Goal: Find specific page/section: Find specific page/section

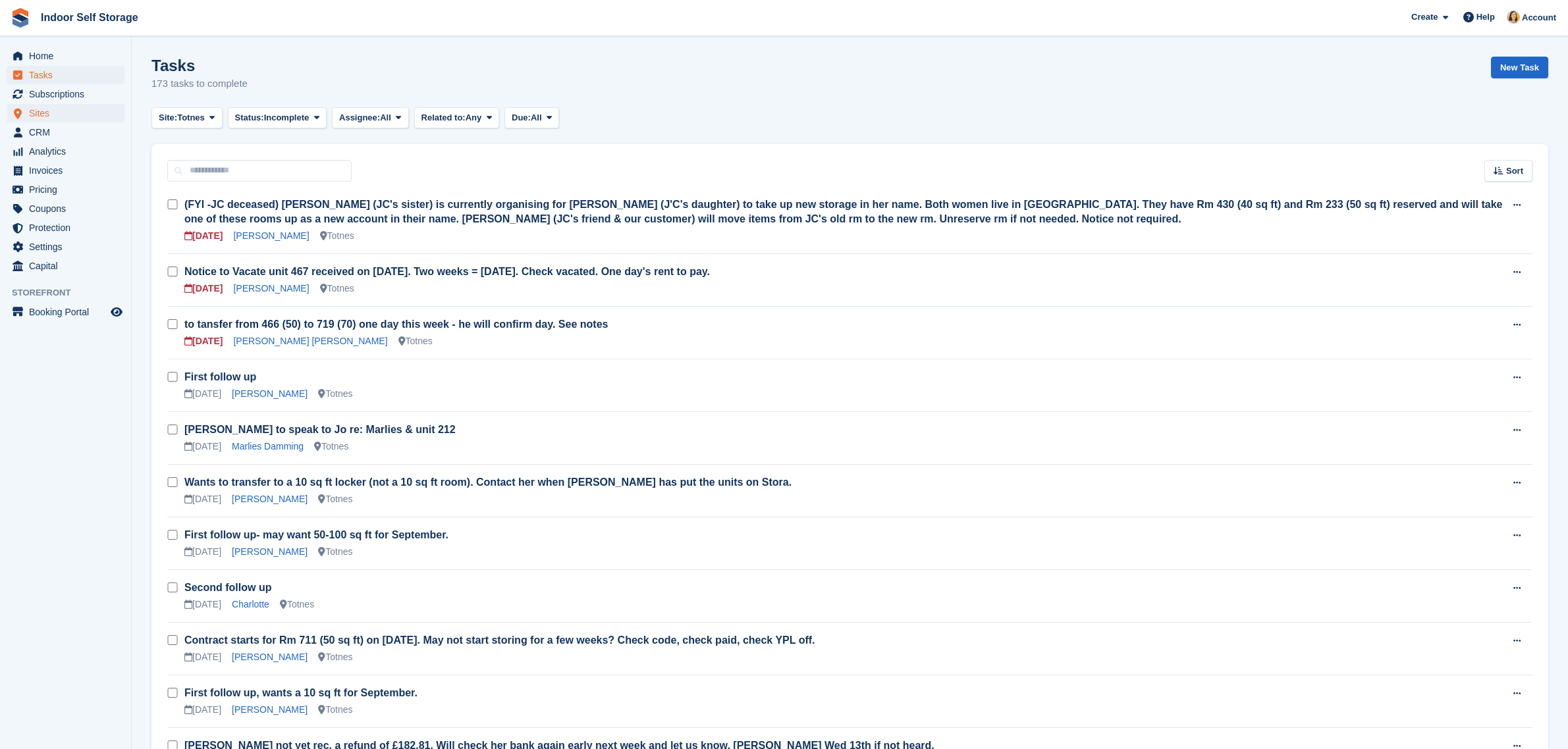
scroll to position [247, 0]
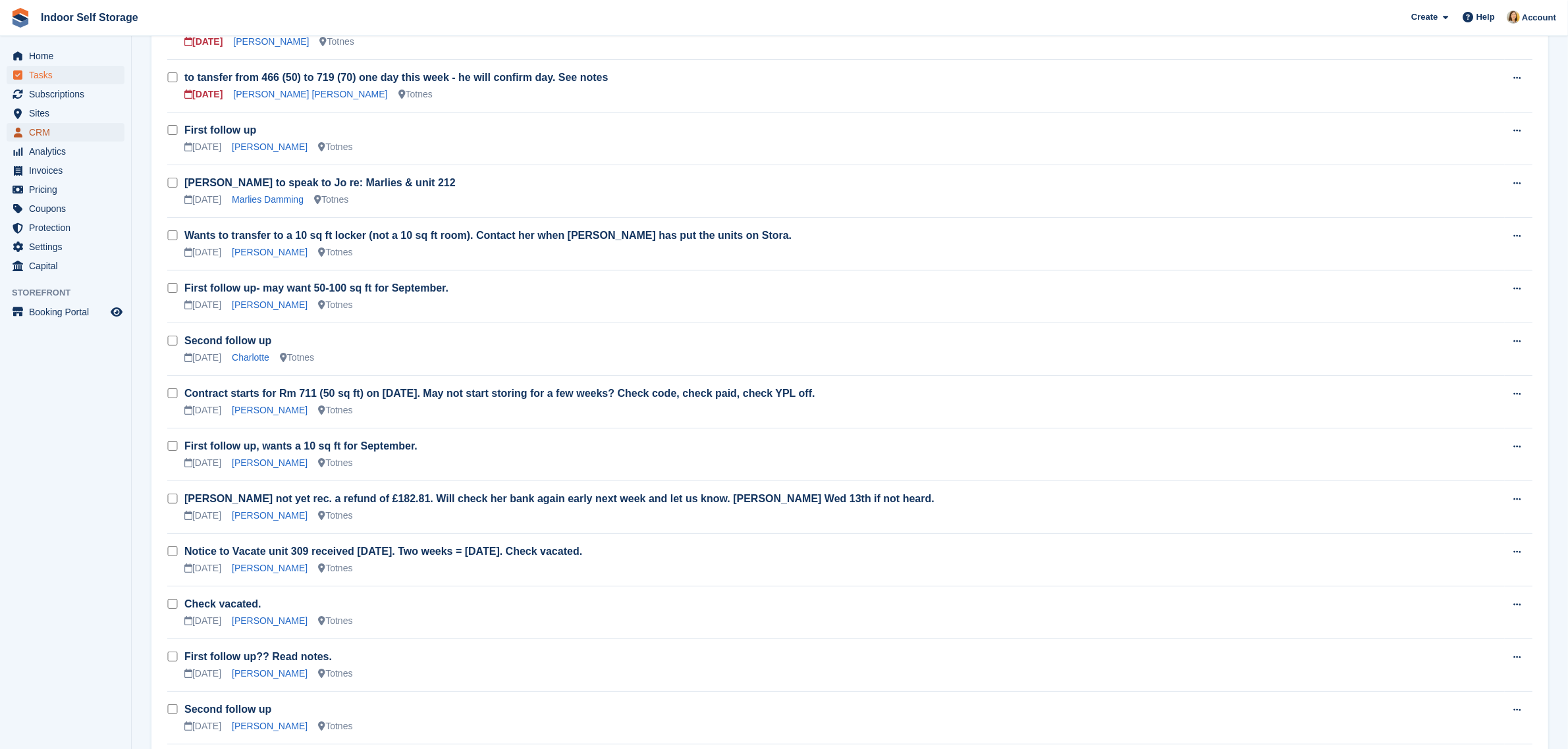
click at [38, 130] on span "CRM" at bounding box center [68, 132] width 79 height 19
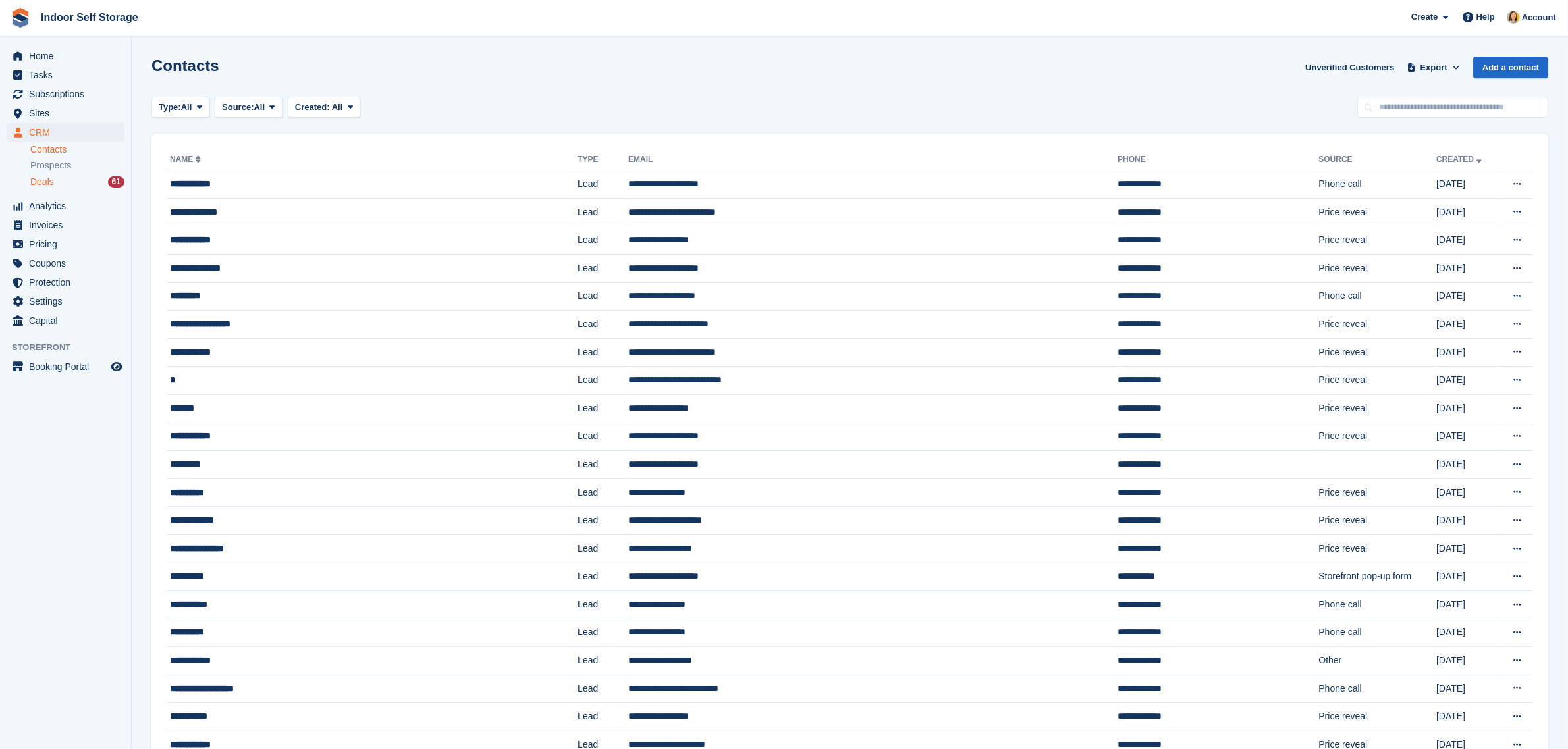
click at [35, 176] on span "Deals" at bounding box center [42, 182] width 23 height 12
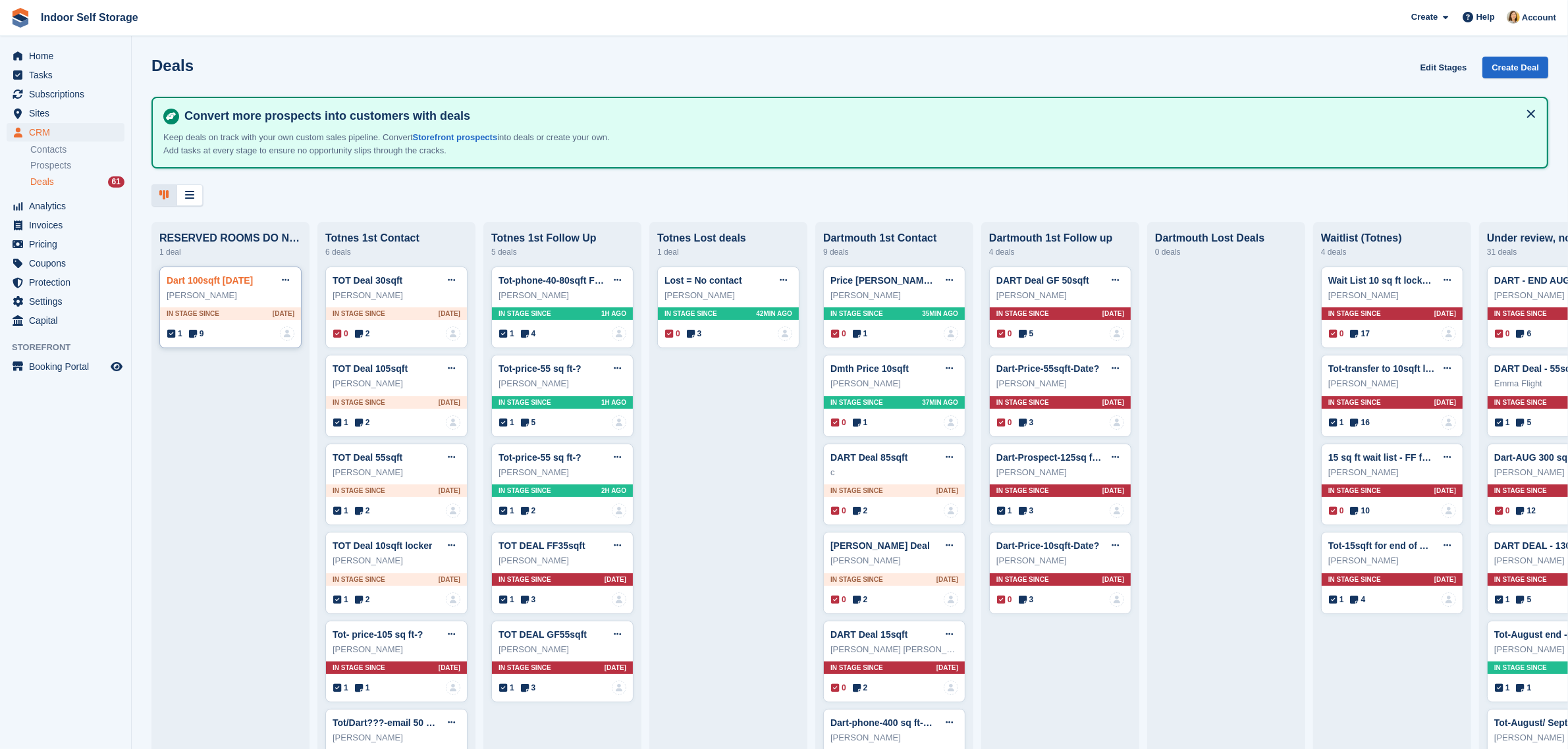
click at [209, 282] on link "Dart 100sqft [DATE]" at bounding box center [209, 280] width 86 height 10
click at [214, 284] on link "Dart 100sqft [DATE]" at bounding box center [209, 280] width 86 height 10
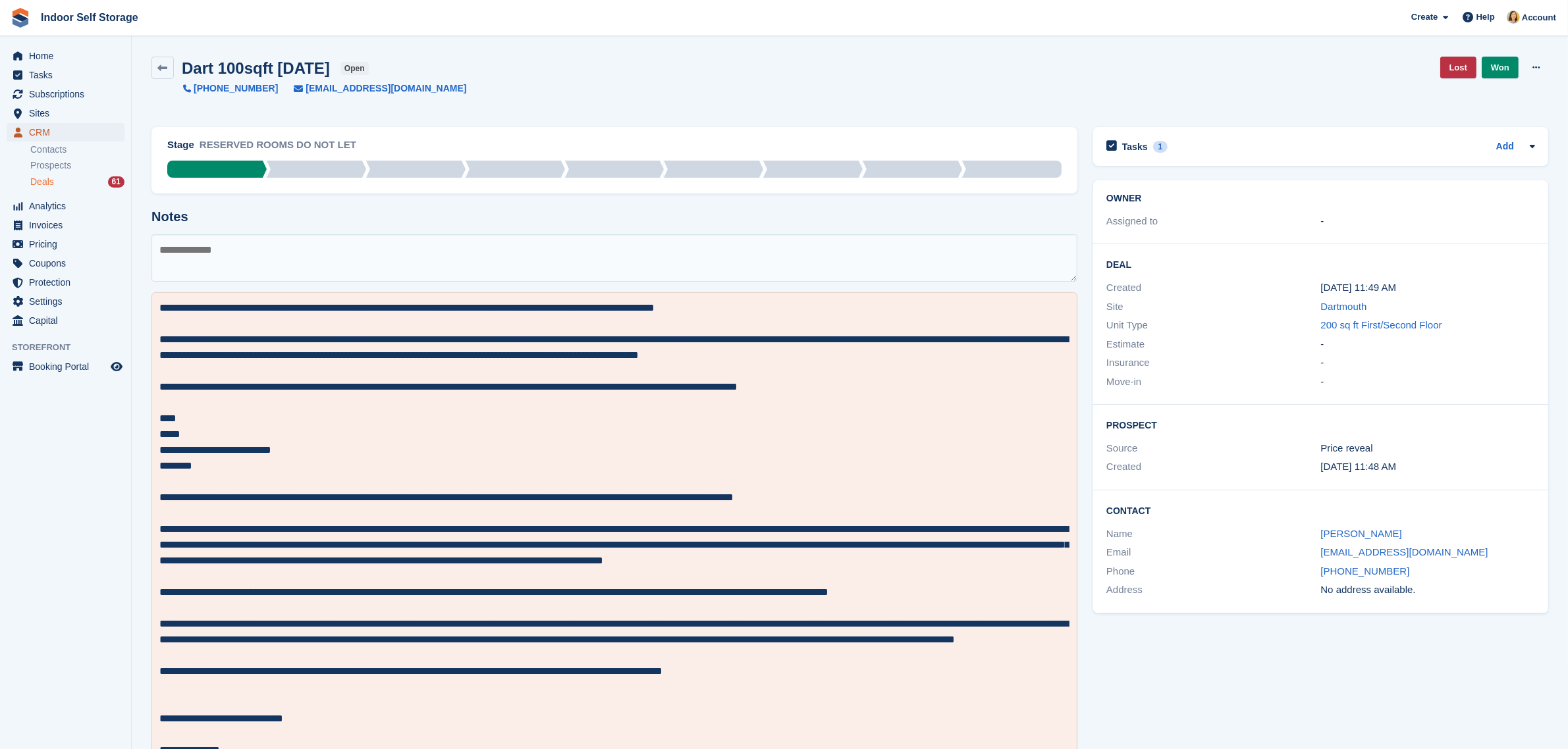
click at [33, 134] on span "CRM" at bounding box center [68, 132] width 79 height 19
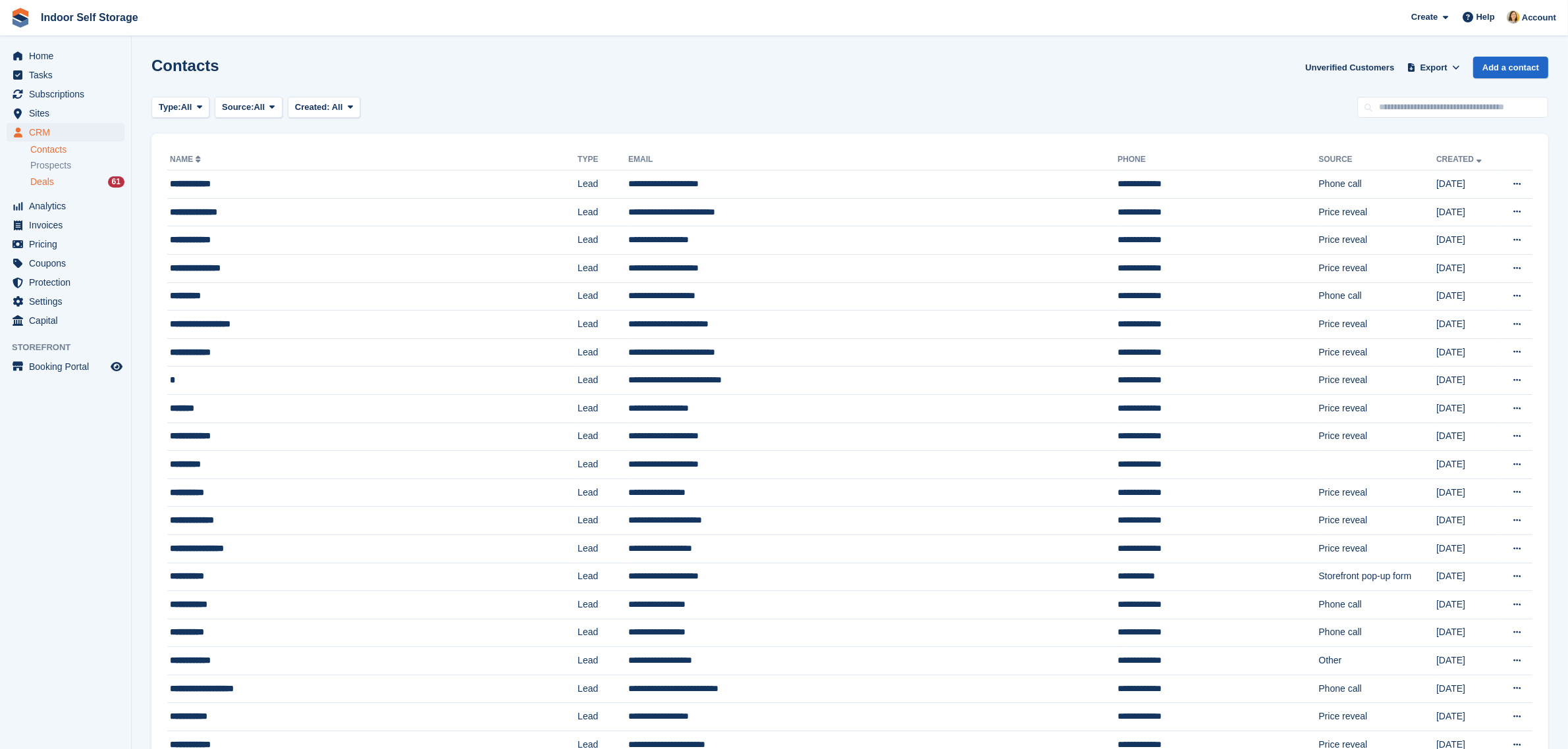
click at [54, 182] on div "Deals 61" at bounding box center [77, 182] width 94 height 12
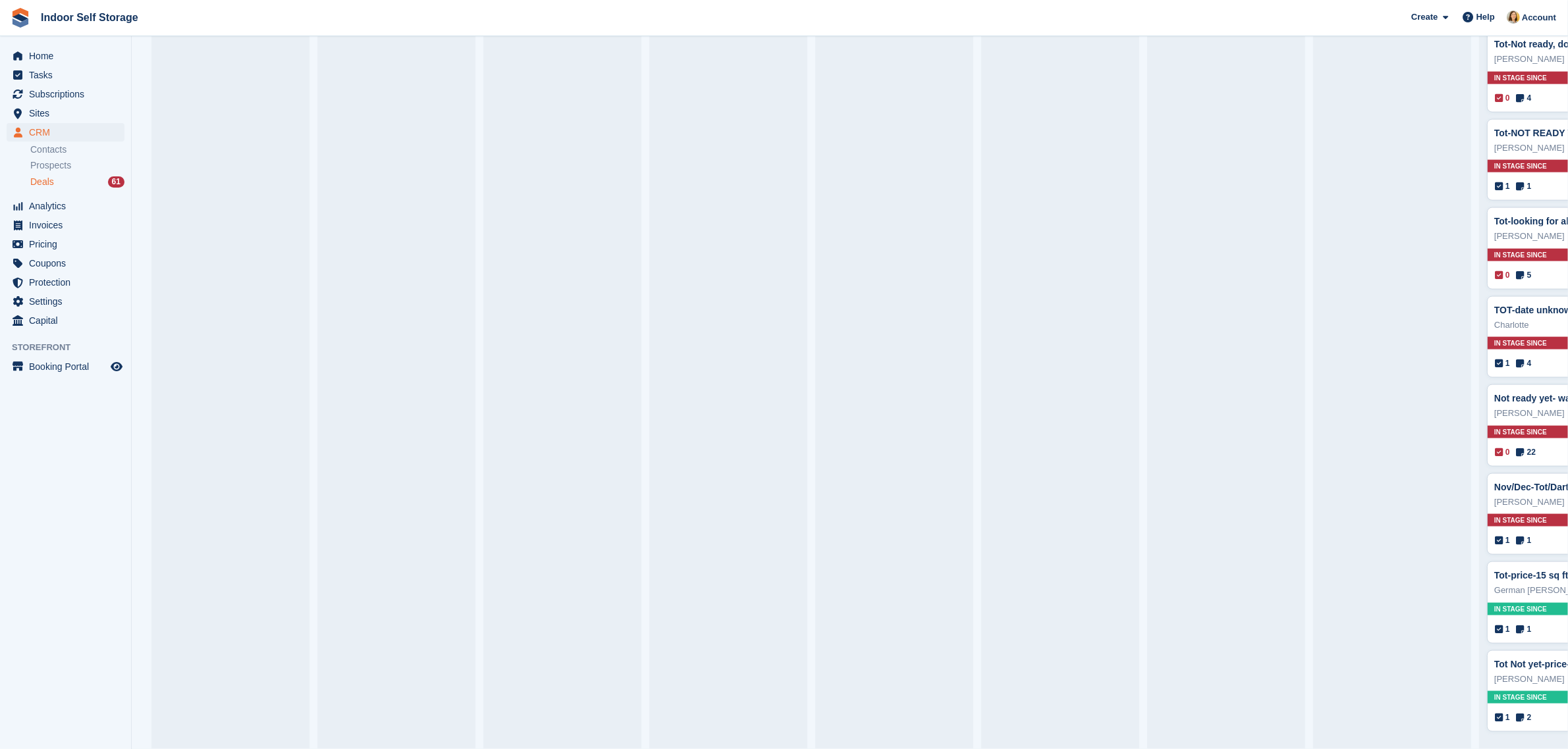
scroll to position [0, 89]
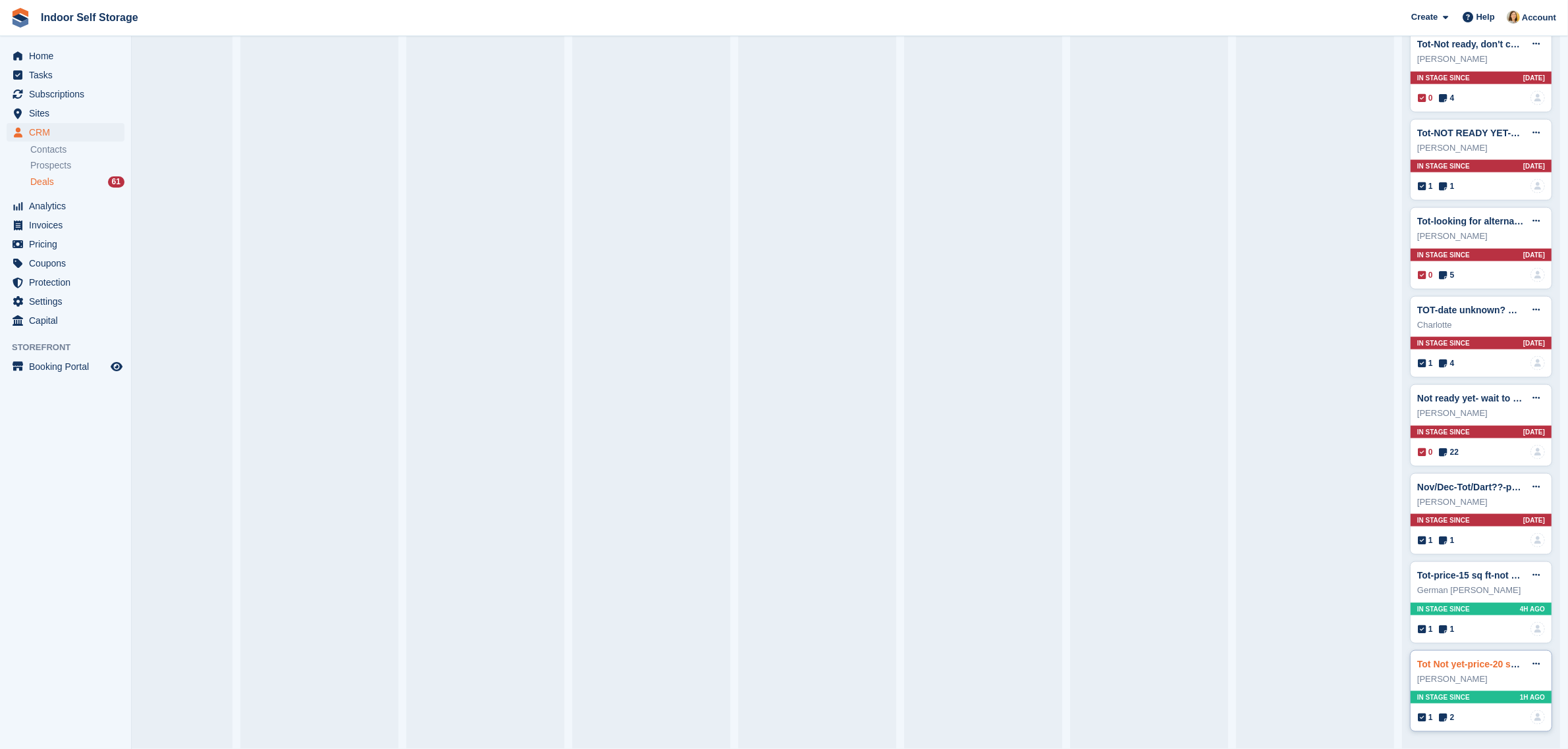
click at [1453, 659] on link "Tot Not yet-price-20 sq ft" at bounding box center [1471, 664] width 108 height 10
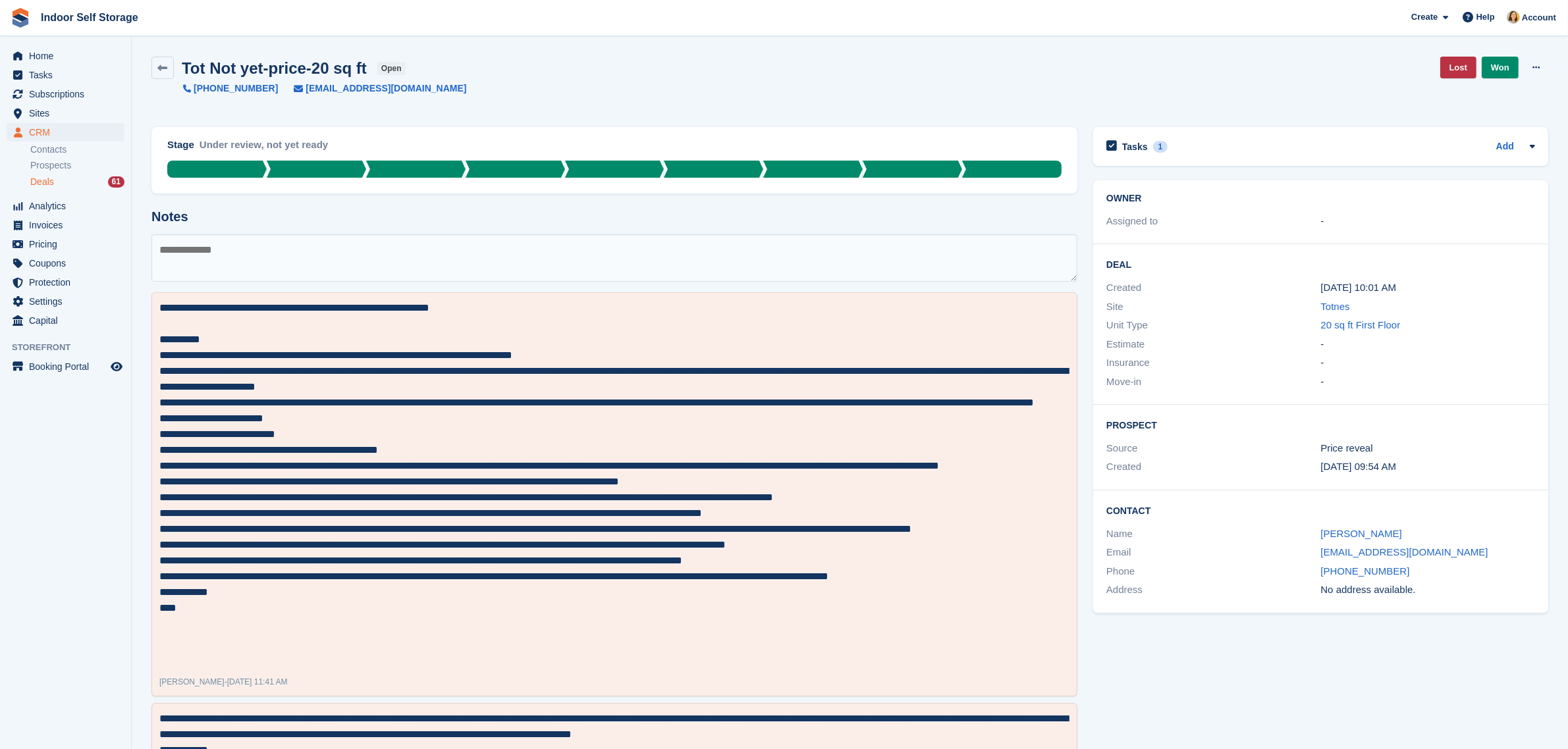
click at [43, 184] on span "Deals" at bounding box center [42, 182] width 23 height 12
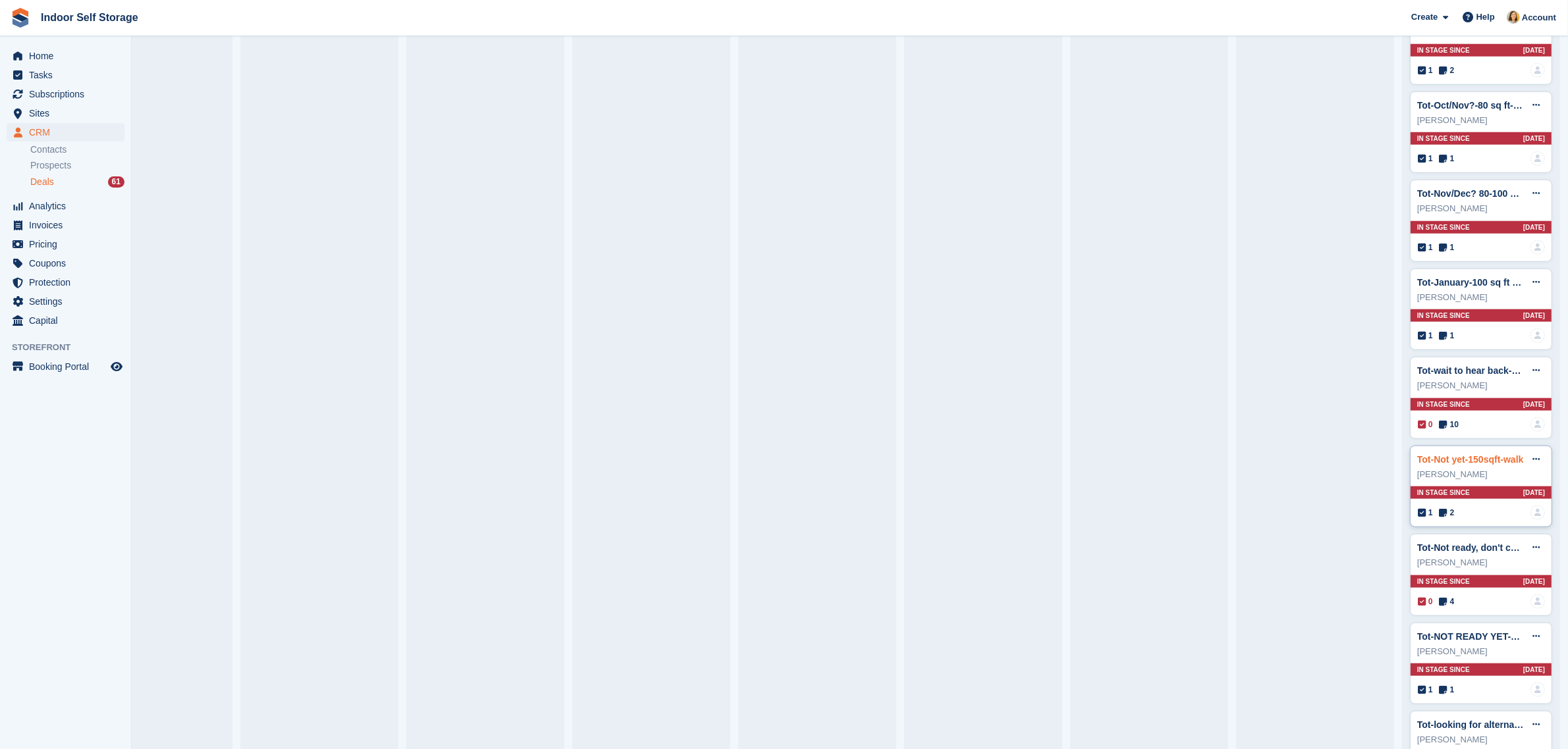
scroll to position [1729, 0]
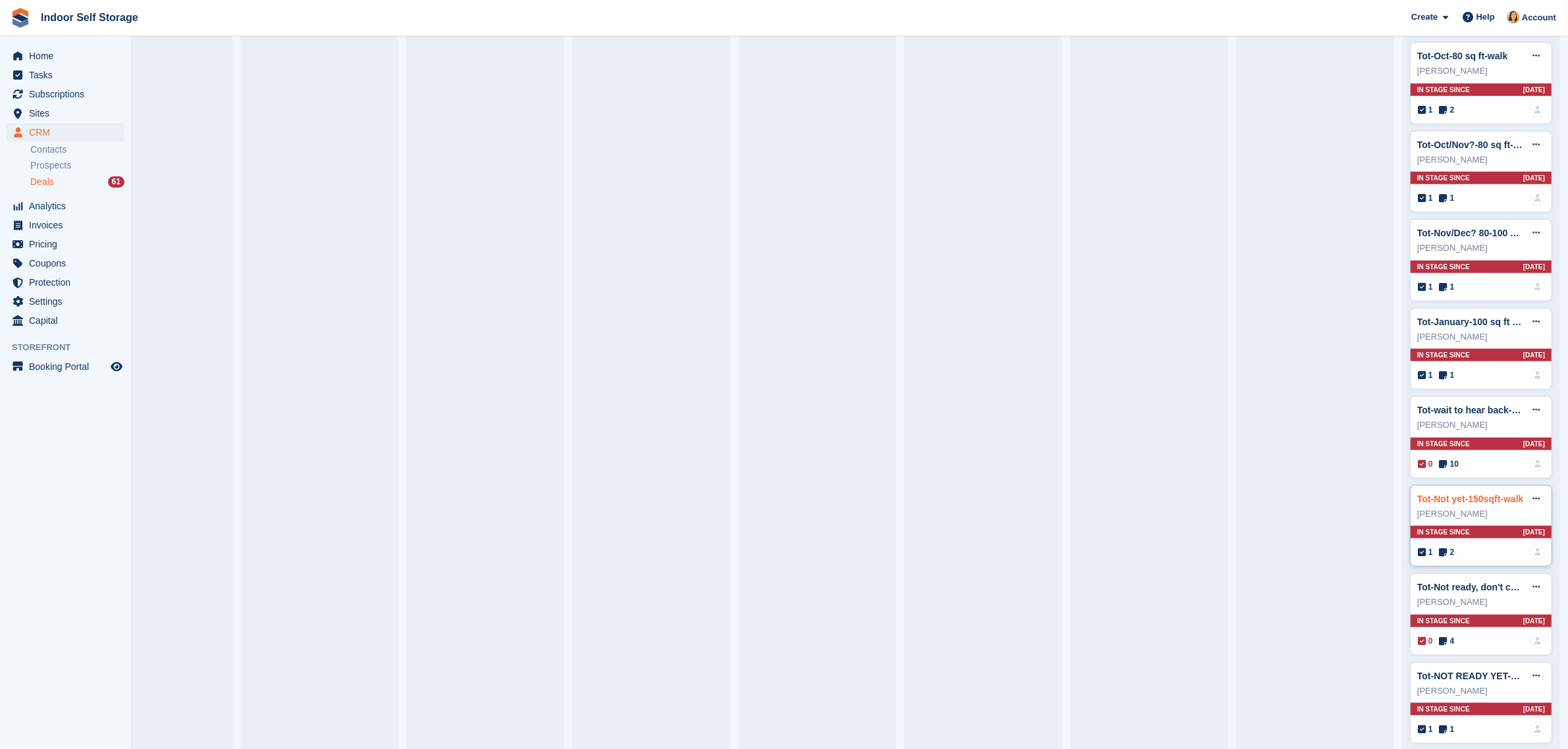
click at [1452, 504] on link "Tot-Not yet-150sqft-walk" at bounding box center [1470, 498] width 106 height 10
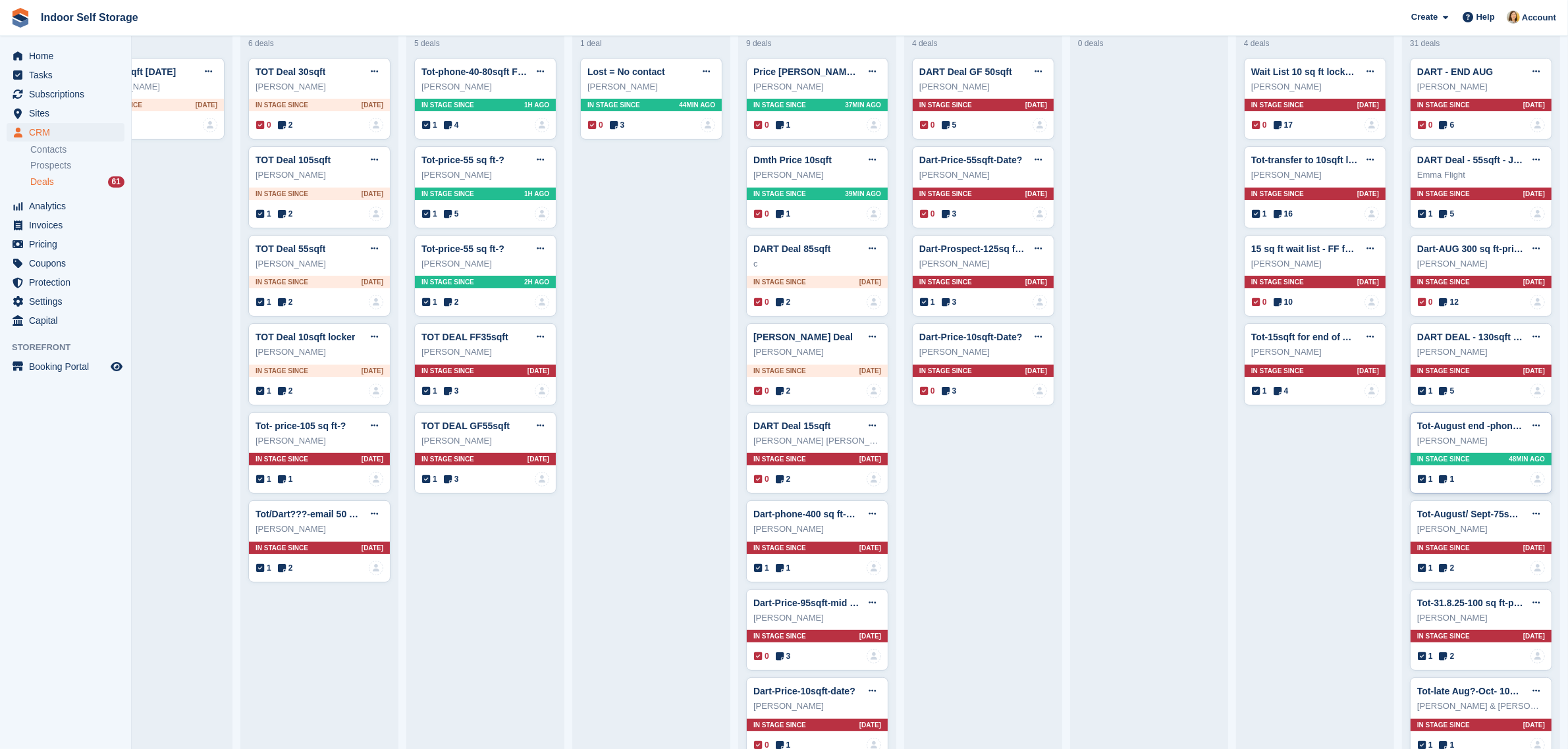
scroll to position [249, 0]
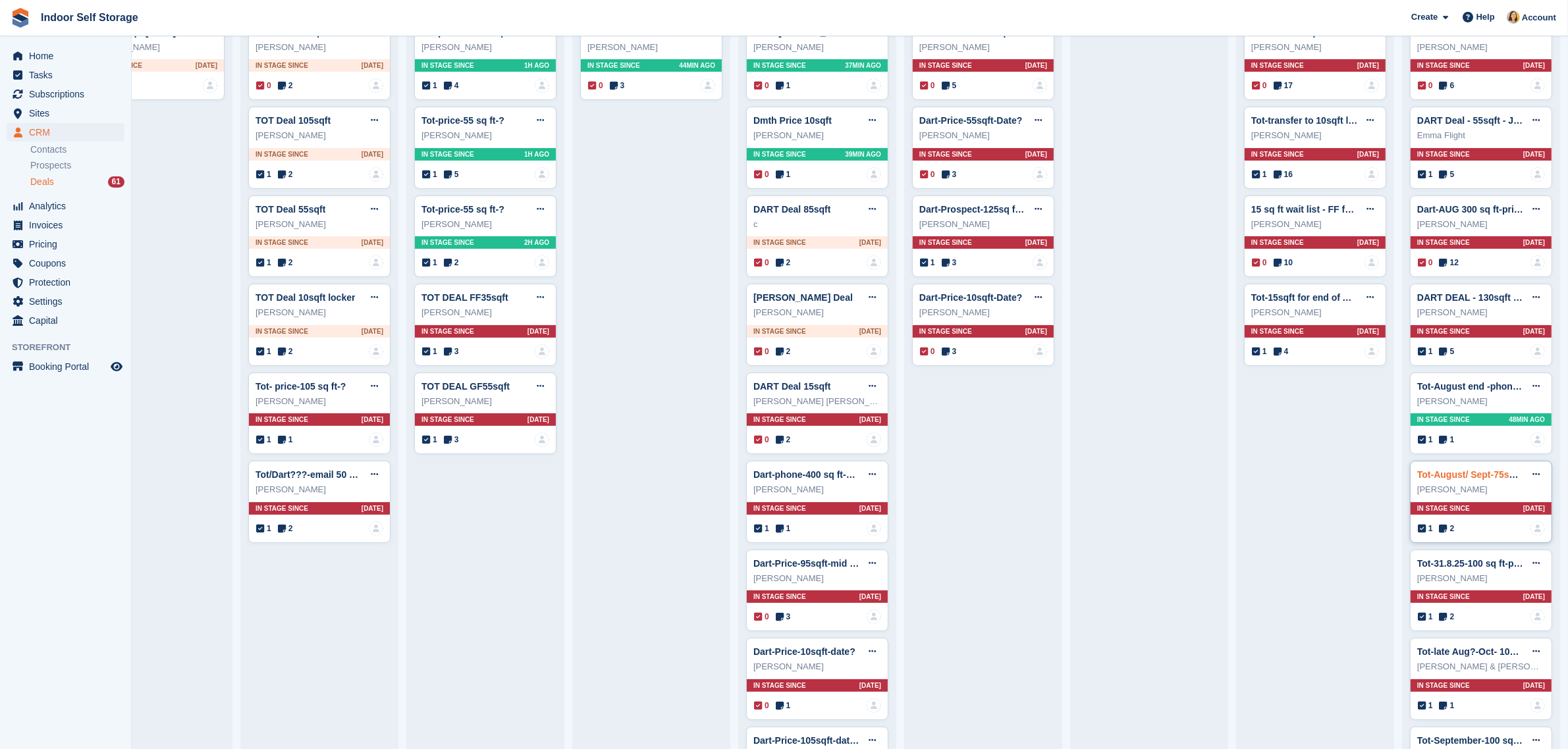
click at [1449, 479] on link "Tot-August/ Sept-75sqft-walk" at bounding box center [1480, 474] width 127 height 10
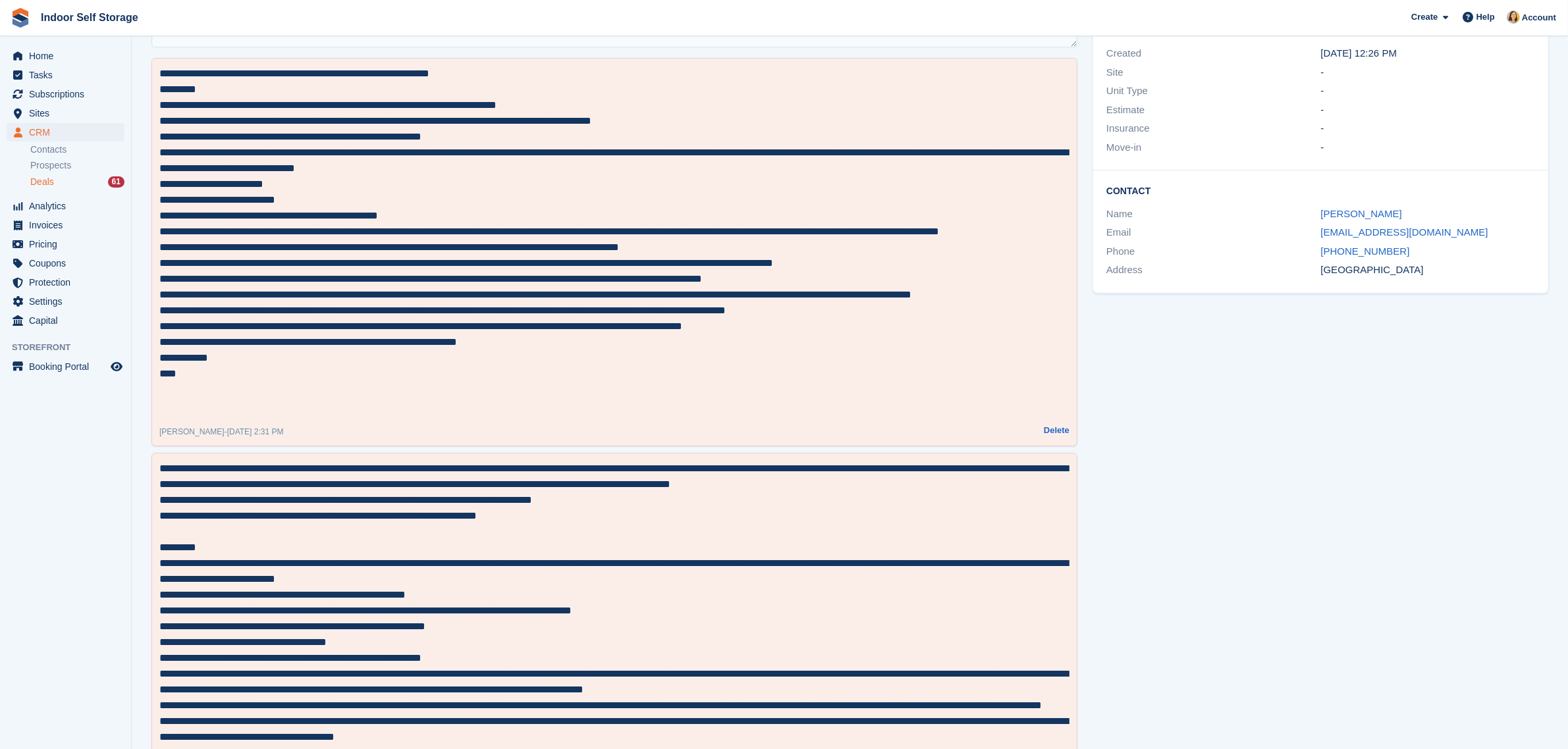
scroll to position [247, 0]
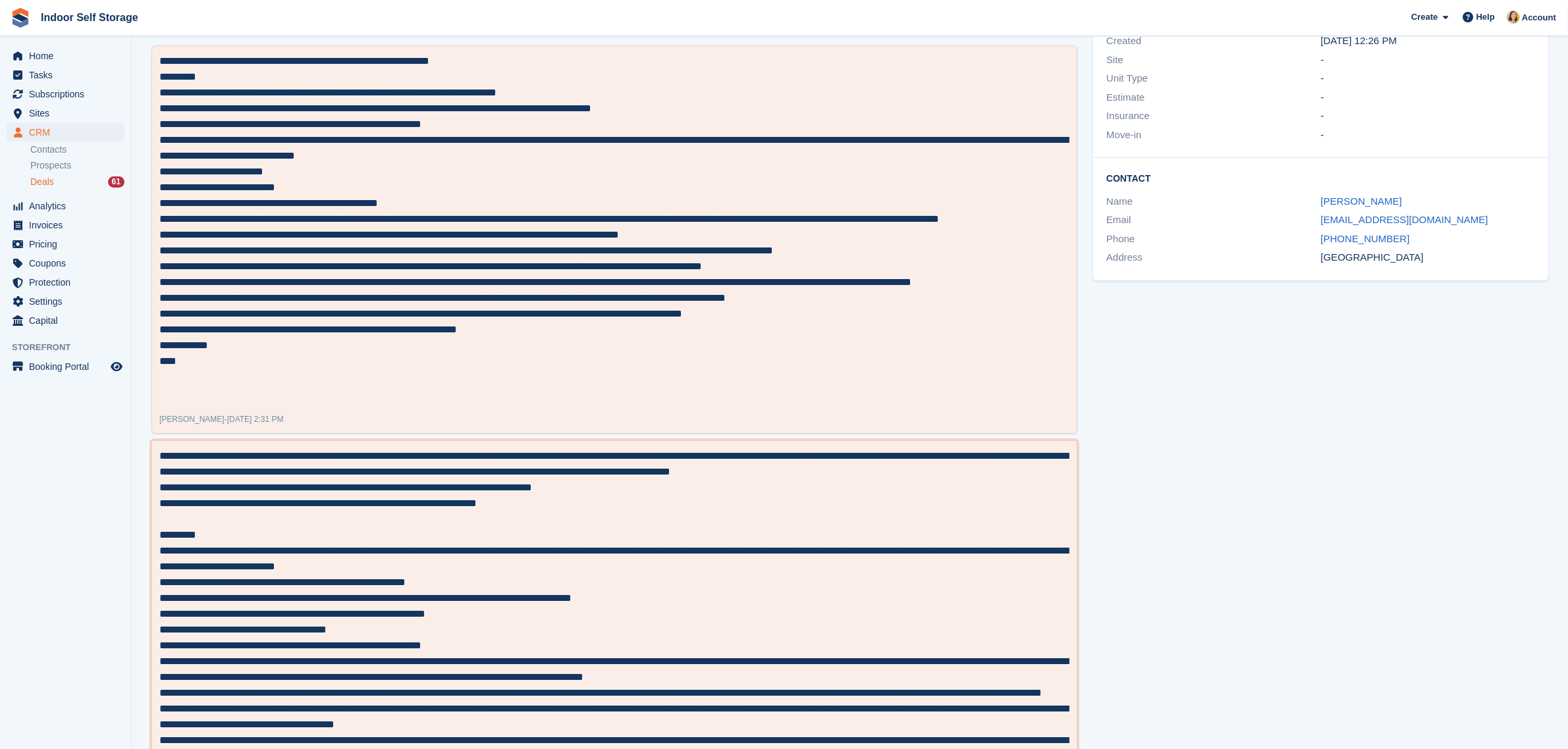
click at [536, 510] on textarea at bounding box center [614, 732] width 910 height 568
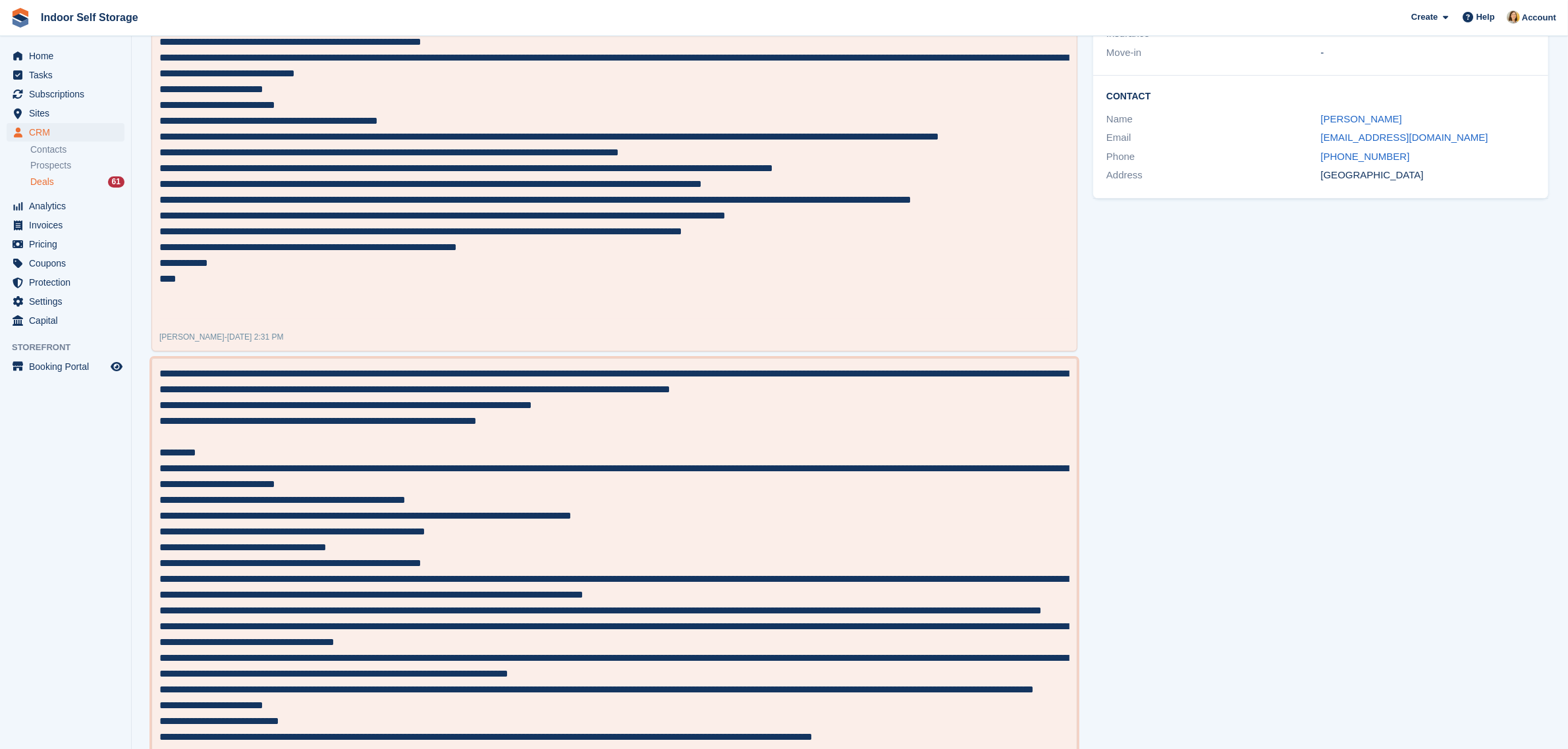
click at [362, 499] on textarea at bounding box center [614, 650] width 910 height 568
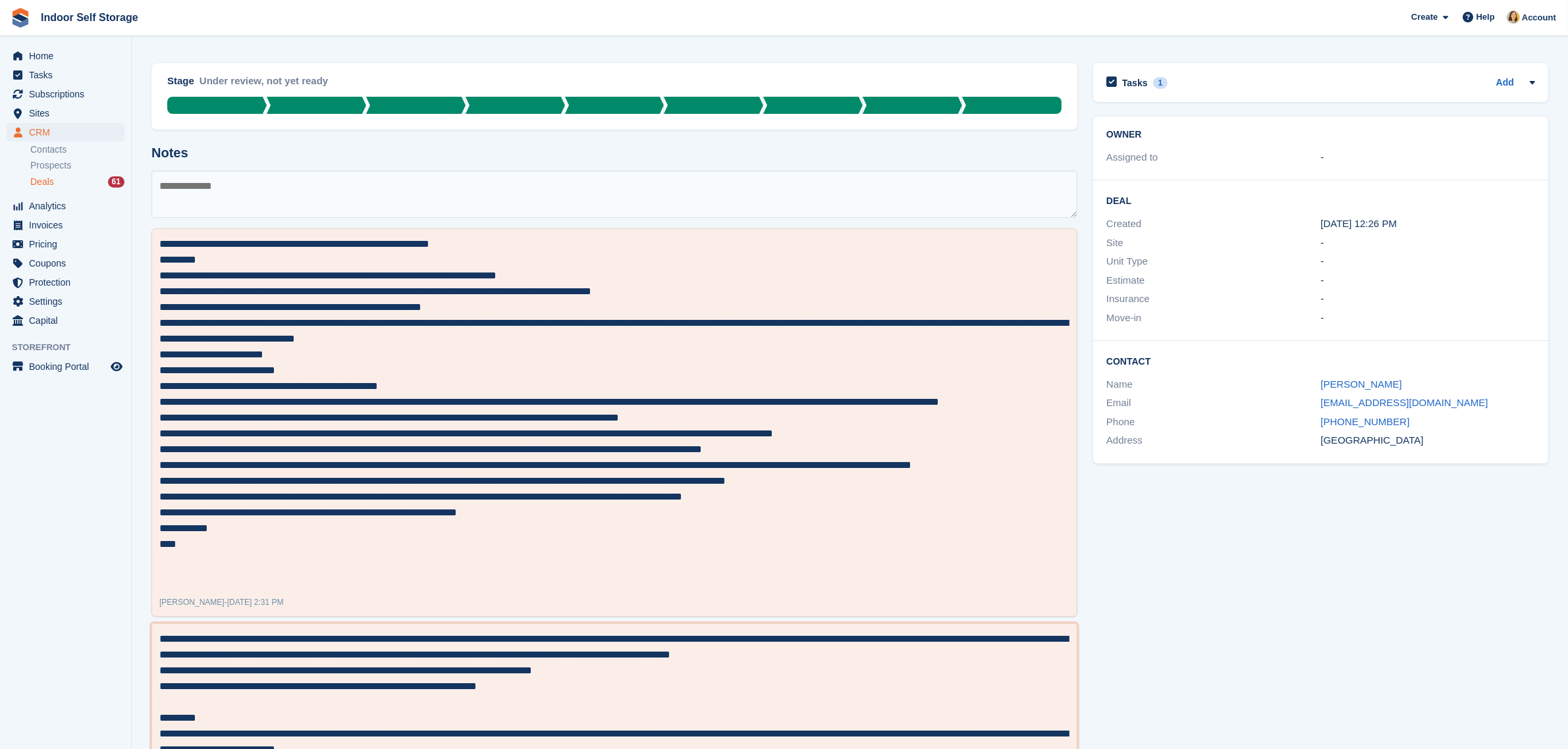
scroll to position [0, 0]
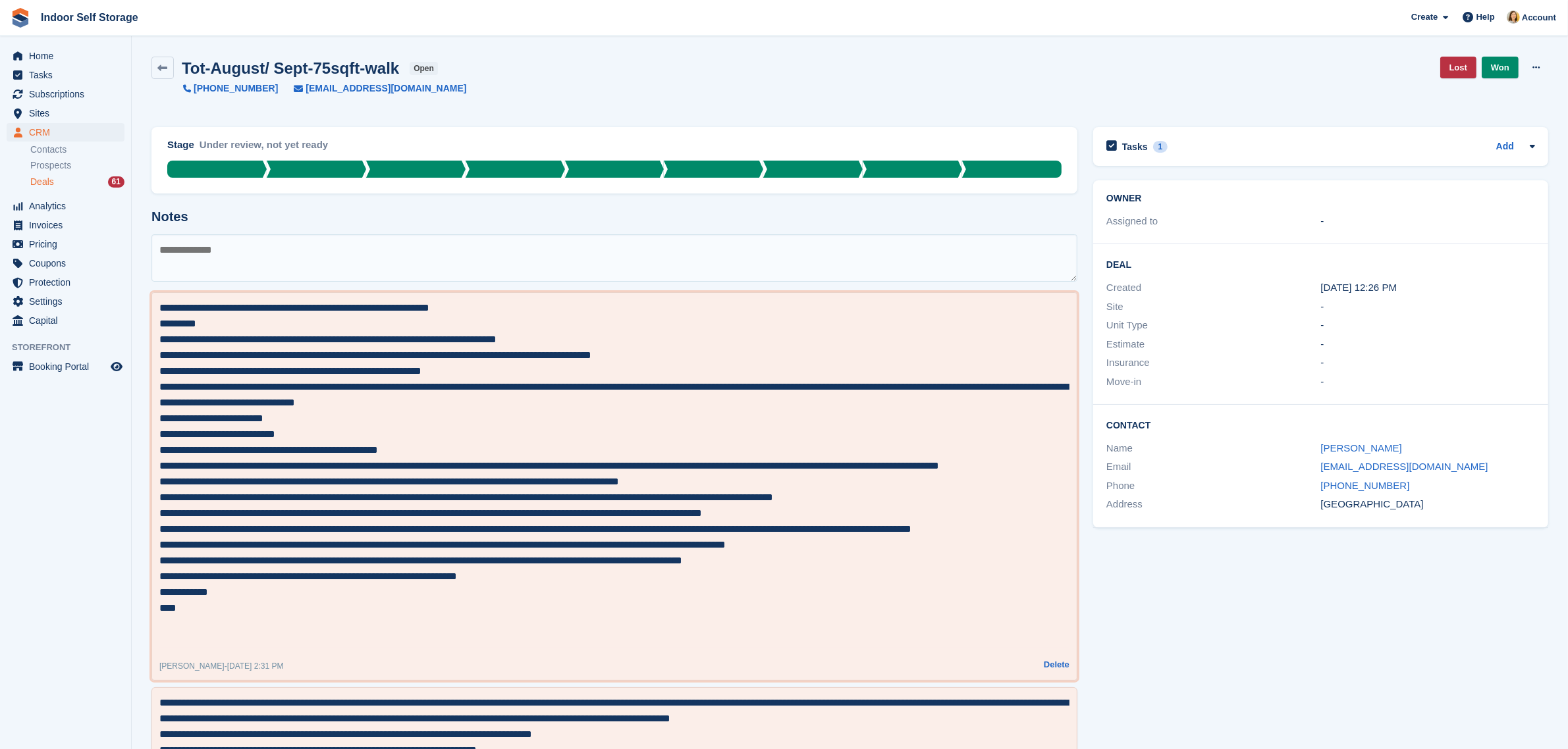
click at [486, 373] on textarea at bounding box center [614, 474] width 910 height 348
click at [38, 178] on span "Deals" at bounding box center [42, 182] width 23 height 12
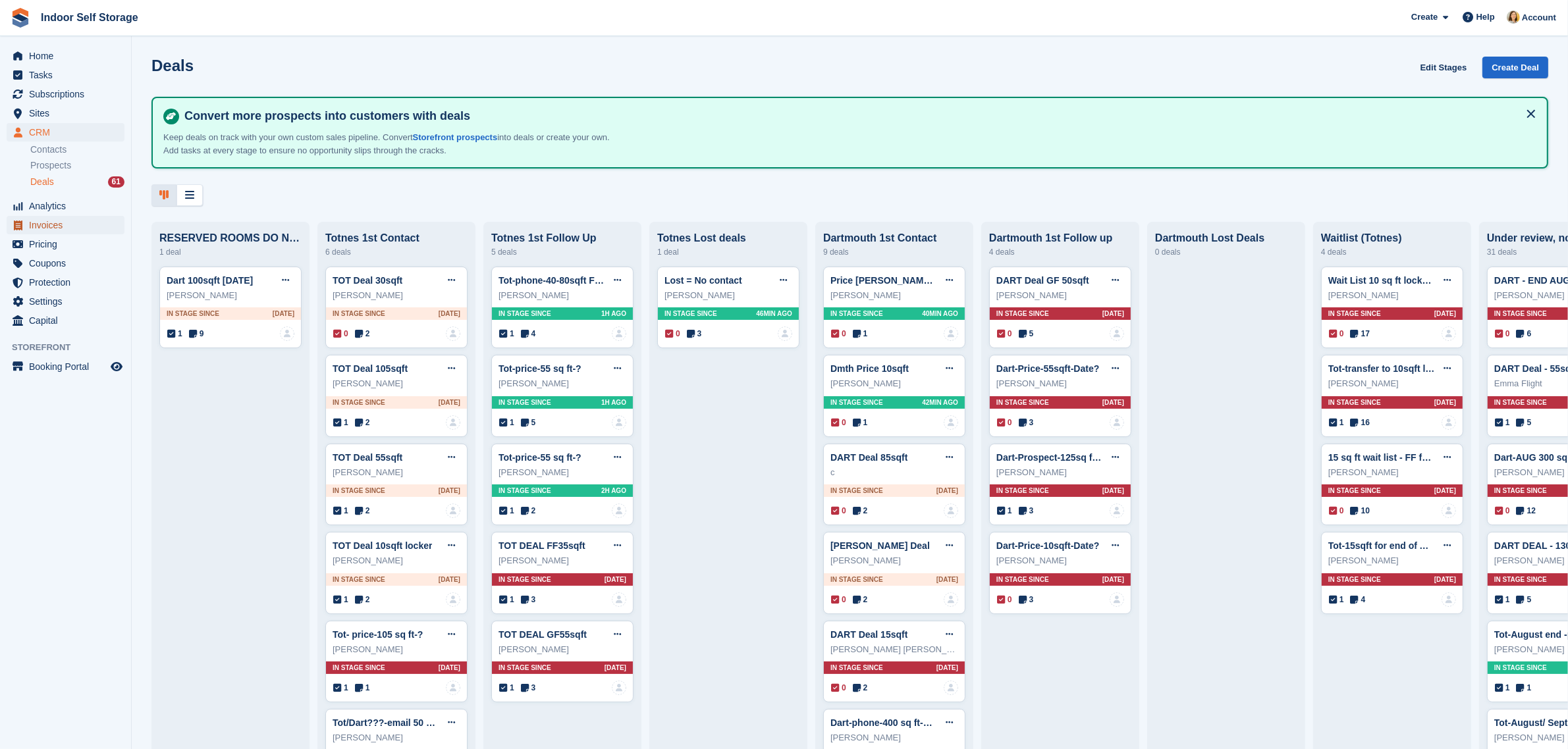
click at [33, 222] on span "Invoices" at bounding box center [68, 225] width 79 height 19
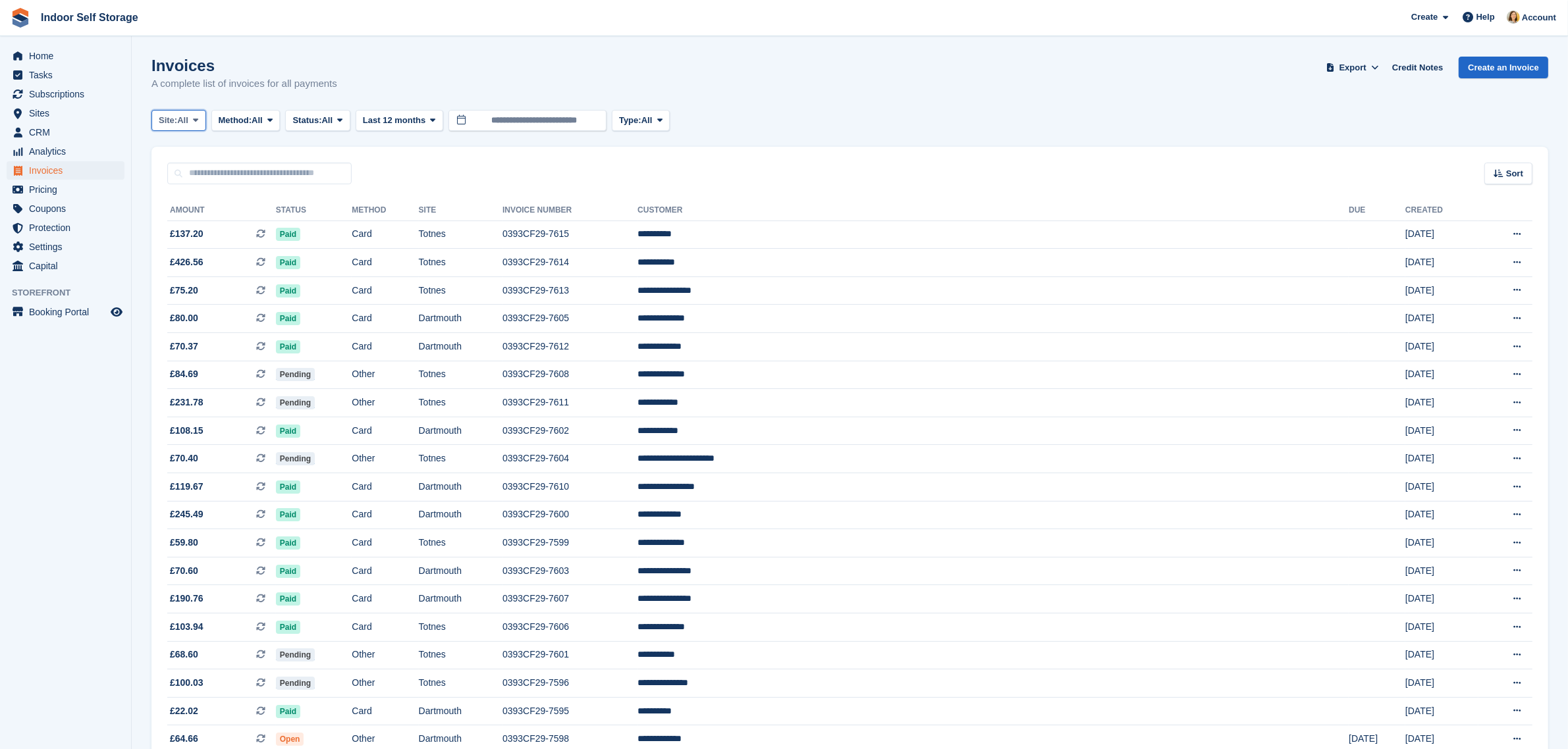
click at [184, 128] on button "Site: All" at bounding box center [178, 120] width 55 height 21
click at [194, 198] on link "Totnes" at bounding box center [215, 199] width 115 height 23
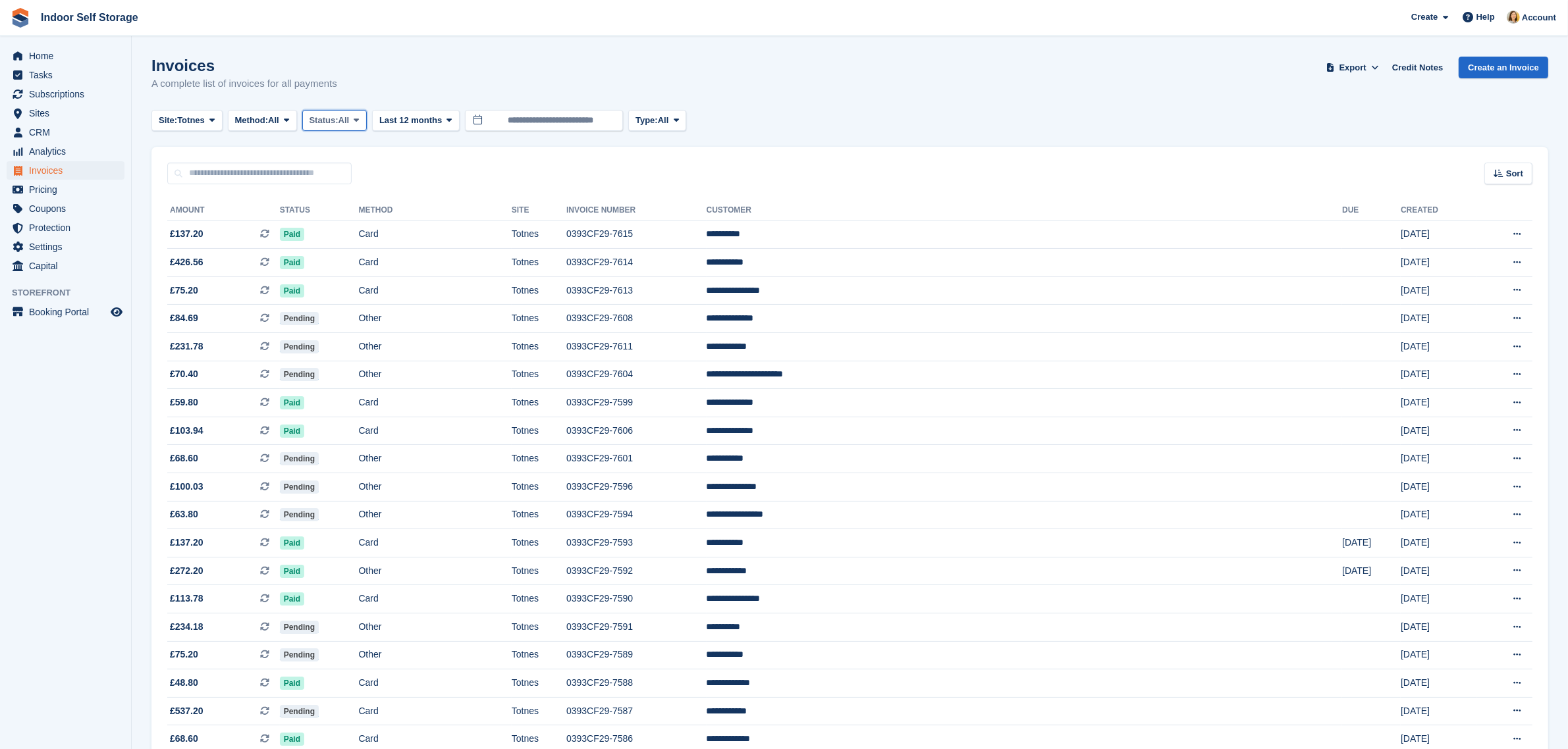
click at [336, 120] on span "Status:" at bounding box center [324, 120] width 29 height 13
click at [343, 216] on link "Open" at bounding box center [365, 222] width 115 height 23
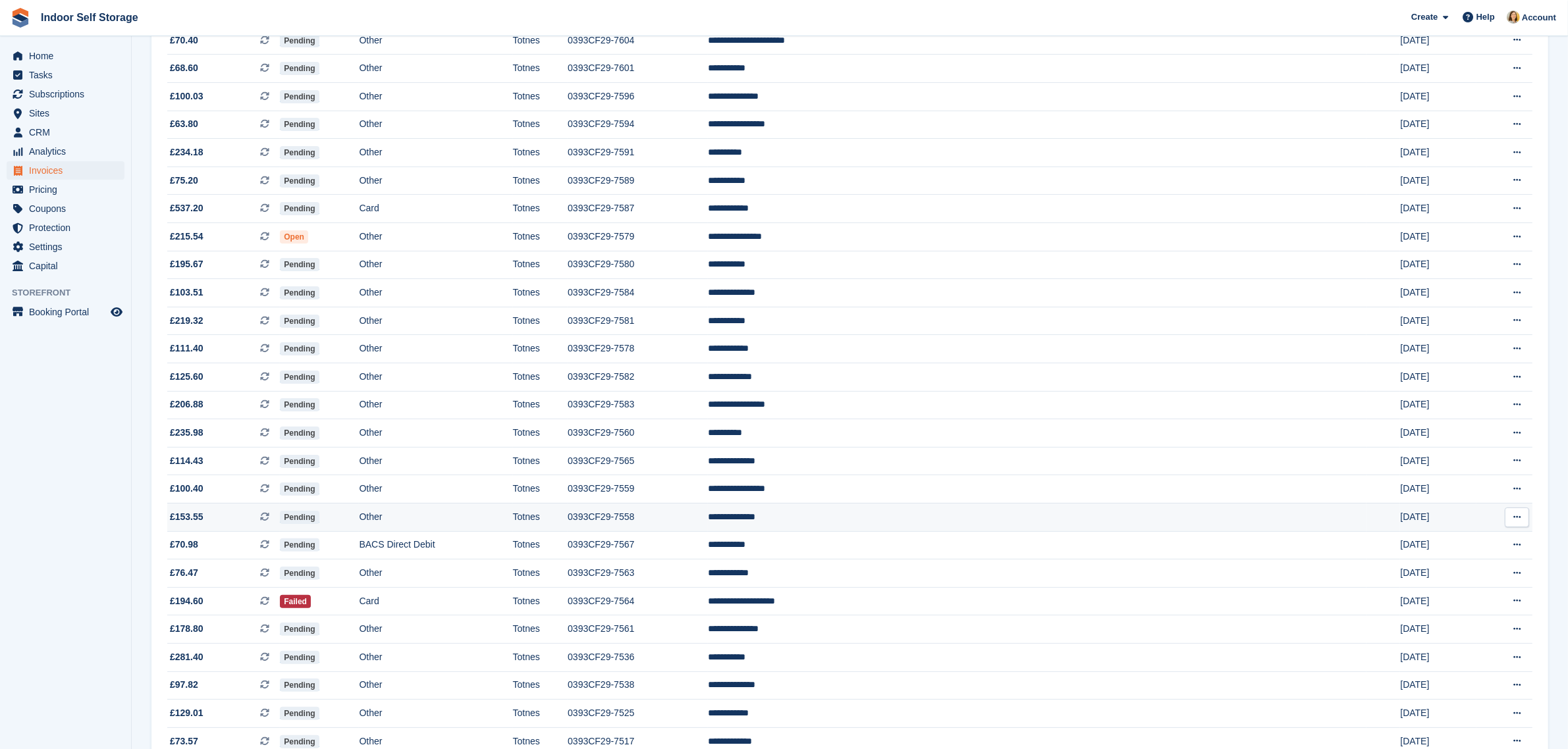
scroll to position [220, 0]
